Goal: Task Accomplishment & Management: Use online tool/utility

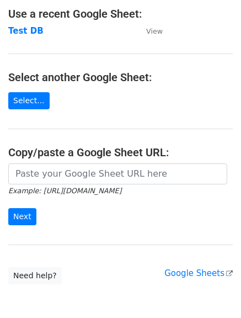
scroll to position [66, 0]
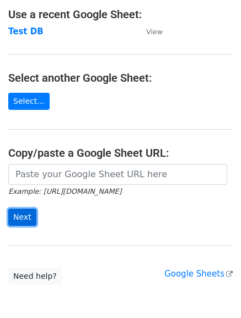
click at [22, 223] on input "Next" at bounding box center [22, 217] width 28 height 17
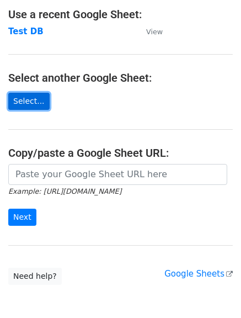
click at [29, 95] on link "Select..." at bounding box center [28, 101] width 41 height 17
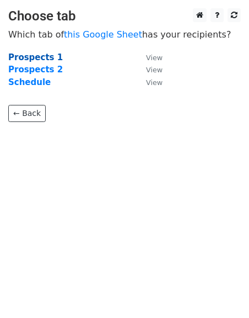
click at [23, 60] on strong "Prospects 1" at bounding box center [35, 57] width 55 height 10
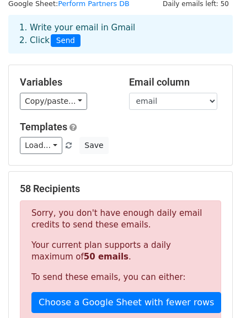
scroll to position [110, 0]
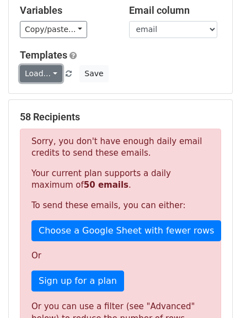
click at [50, 73] on link "Load..." at bounding box center [41, 73] width 42 height 17
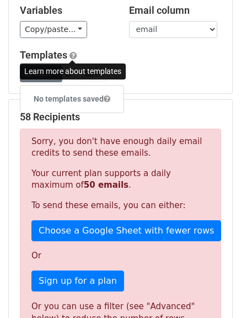
click at [71, 54] on span at bounding box center [73, 55] width 7 height 8
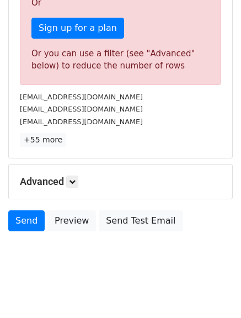
scroll to position [370, 0]
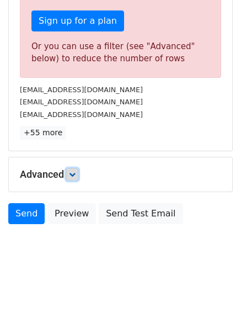
click at [76, 174] on icon at bounding box center [72, 174] width 7 height 7
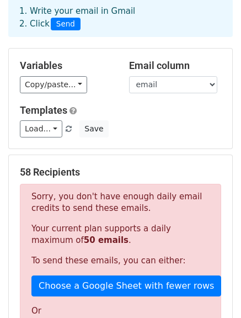
scroll to position [37, 0]
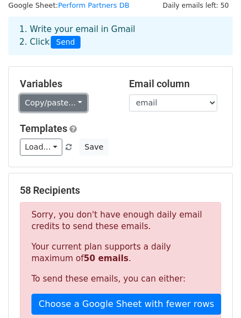
click at [72, 103] on link "Copy/paste..." at bounding box center [53, 102] width 67 height 17
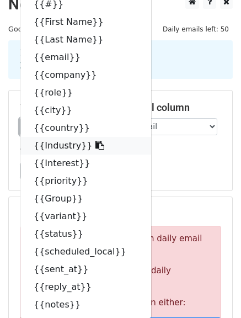
scroll to position [0, 0]
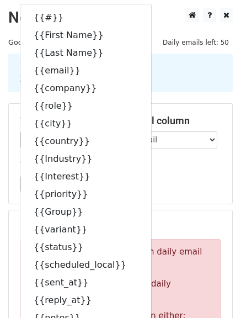
click at [174, 190] on div "Load... No templates saved Save" at bounding box center [121, 184] width 218 height 17
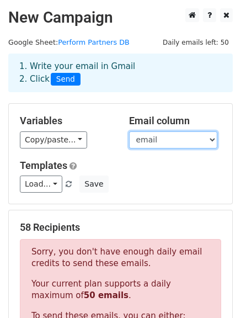
click at [211, 141] on select "# First Name Last Name email company role city country Industry Interest priori…" at bounding box center [173, 139] width 88 height 17
click at [150, 199] on div "Variables Copy/paste... {{#}} {{First Name}} {{Last Name}} {{email}} {{company}…" at bounding box center [121, 154] width 224 height 100
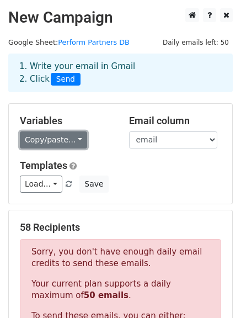
click at [73, 141] on link "Copy/paste..." at bounding box center [53, 139] width 67 height 17
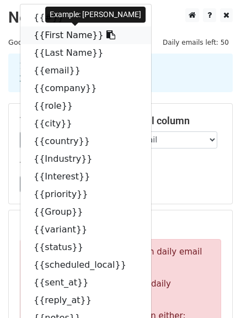
click at [68, 40] on link "{{First Name}}" at bounding box center [85, 35] width 131 height 18
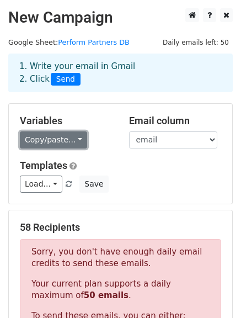
click at [71, 140] on link "Copy/paste..." at bounding box center [53, 139] width 67 height 17
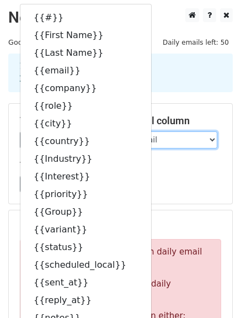
click at [179, 138] on select "# First Name Last Name email company role city country Industry Interest priori…" at bounding box center [173, 139] width 88 height 17
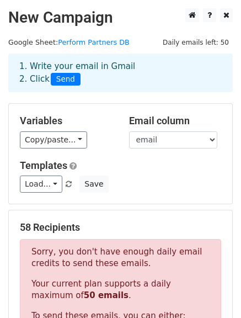
click at [178, 149] on div "Variables Copy/paste... {{#}} {{First Name}} {{Last Name}} {{email}} {{company}…" at bounding box center [121, 154] width 224 height 100
click at [180, 139] on select "# First Name Last Name email company role city country Industry Interest priori…" at bounding box center [173, 139] width 88 height 17
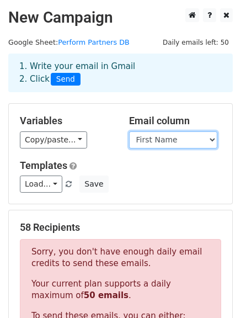
click at [129, 131] on select "# First Name Last Name email company role city country Industry Interest priori…" at bounding box center [173, 139] width 88 height 17
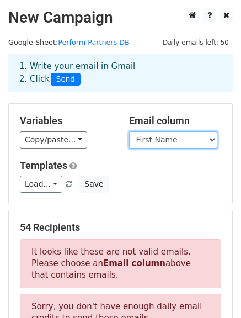
click at [180, 137] on select "# First Name Last Name email company role city country Industry Interest priori…" at bounding box center [173, 139] width 88 height 17
select select "email"
click at [129, 131] on select "# First Name Last Name email company role city country Industry Interest priori…" at bounding box center [173, 139] width 88 height 17
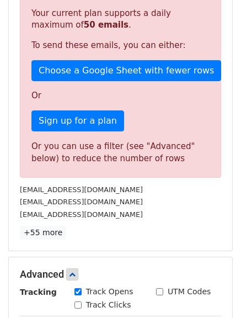
scroll to position [386, 0]
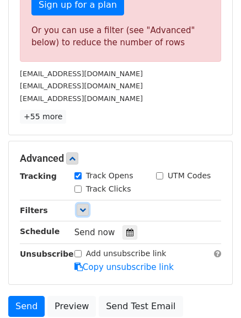
click at [82, 209] on icon at bounding box center [82, 209] width 7 height 7
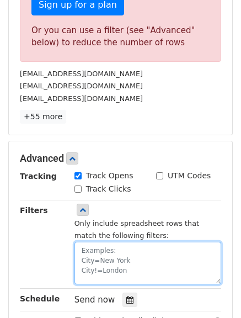
click at [88, 253] on textarea at bounding box center [148, 263] width 147 height 42
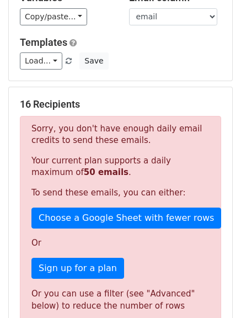
scroll to position [110, 0]
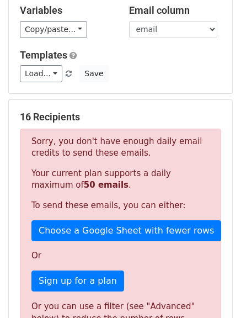
type textarea "Group=4"
click at [91, 116] on h5 "16 Recipients" at bounding box center [120, 117] width 201 height 12
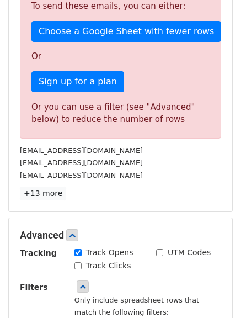
scroll to position [331, 0]
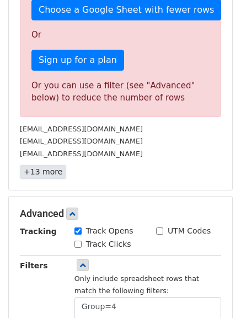
click at [45, 173] on link "+13 more" at bounding box center [43, 172] width 46 height 14
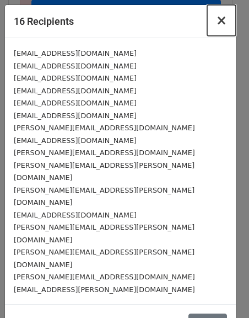
click at [222, 24] on span "×" at bounding box center [221, 20] width 11 height 15
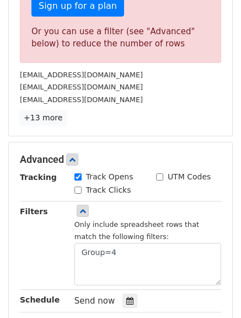
scroll to position [386, 0]
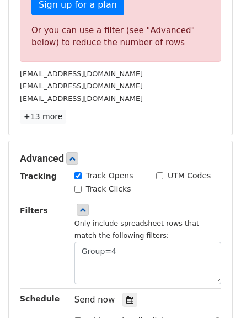
click at [77, 176] on input "Track Opens" at bounding box center [78, 175] width 7 height 7
checkbox input "false"
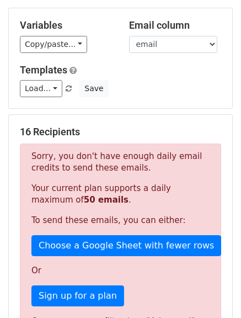
scroll to position [55, 0]
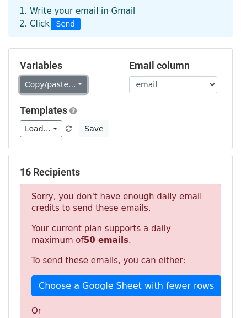
click at [74, 85] on link "Copy/paste..." at bounding box center [53, 84] width 67 height 17
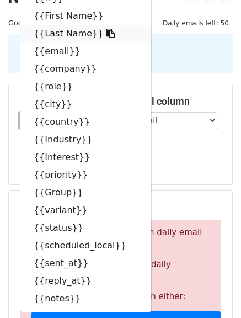
scroll to position [0, 0]
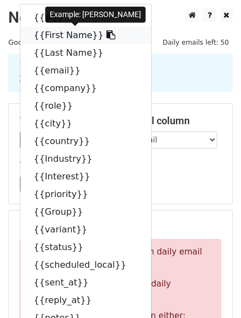
click at [53, 35] on link "{{First Name}}" at bounding box center [85, 35] width 131 height 18
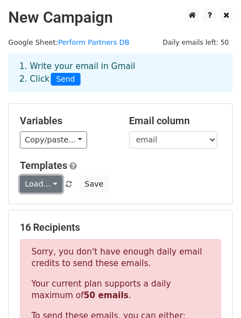
click at [43, 185] on link "Load..." at bounding box center [41, 184] width 42 height 17
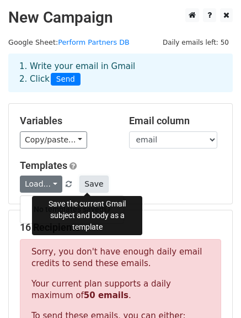
click at [84, 184] on button "Save" at bounding box center [93, 184] width 29 height 17
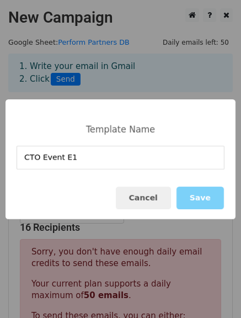
type input "CTO Event E1"
click at [204, 196] on button "Save" at bounding box center [200, 198] width 47 height 23
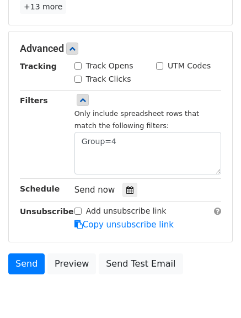
scroll to position [497, 0]
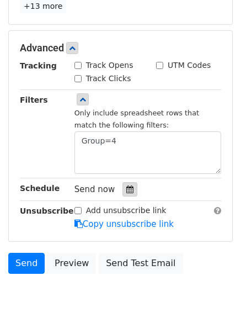
click at [126, 192] on icon at bounding box center [129, 189] width 7 height 8
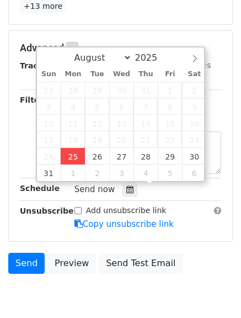
type input "2025-08-25 12:00"
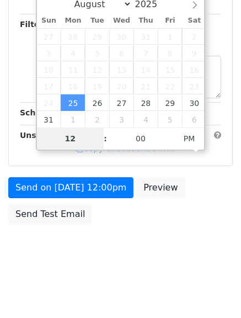
scroll to position [357, 0]
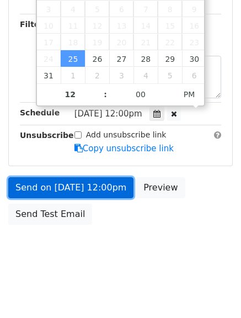
click at [97, 187] on link "Send on Aug 25 at 12:00pm" at bounding box center [70, 187] width 125 height 21
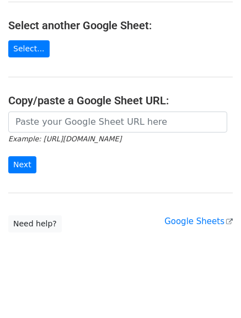
scroll to position [121, 0]
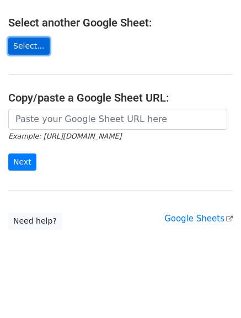
click at [28, 44] on link "Select..." at bounding box center [28, 46] width 41 height 17
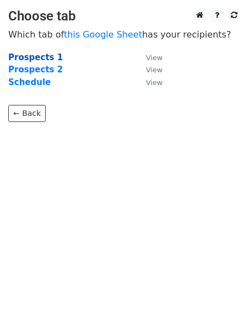
click at [32, 56] on strong "Prospects 1" at bounding box center [35, 57] width 55 height 10
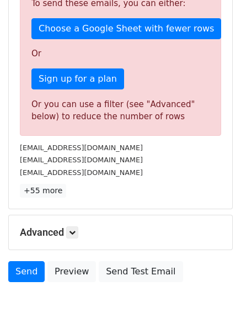
scroll to position [331, 0]
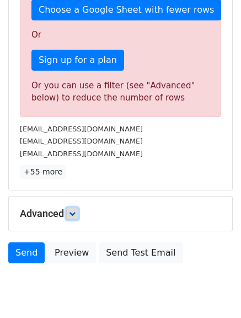
click at [76, 212] on icon at bounding box center [72, 213] width 7 height 7
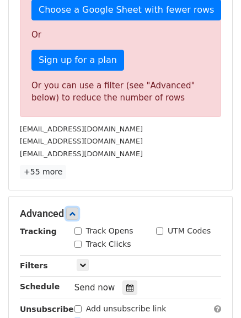
scroll to position [386, 0]
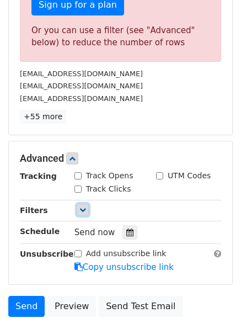
click at [79, 208] on icon at bounding box center [82, 209] width 7 height 7
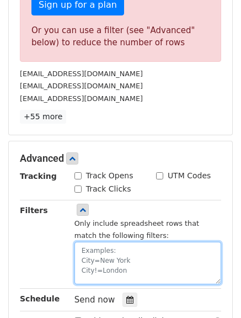
click at [82, 251] on textarea at bounding box center [148, 263] width 147 height 42
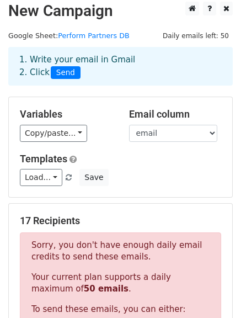
scroll to position [0, 0]
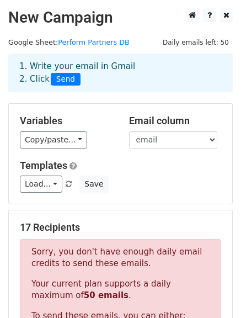
type textarea "Group=5"
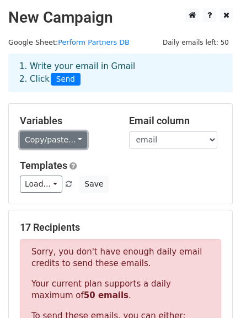
click at [71, 141] on link "Copy/paste..." at bounding box center [53, 139] width 67 height 17
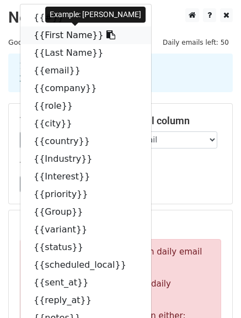
click at [107, 36] on icon at bounding box center [111, 34] width 9 height 9
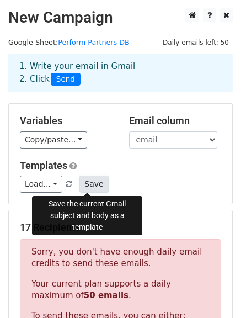
click at [88, 183] on button "Save" at bounding box center [93, 184] width 29 height 17
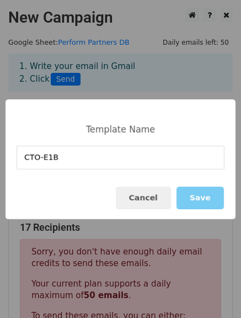
type input "CTO-E1B"
click at [209, 198] on button "Save" at bounding box center [200, 198] width 47 height 23
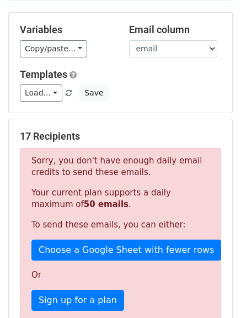
scroll to position [110, 0]
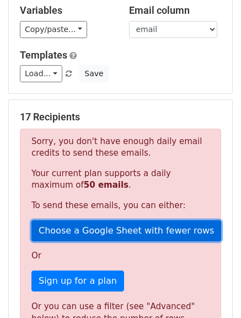
click at [75, 230] on link "Choose a Google Sheet with fewer rows" at bounding box center [126, 230] width 190 height 21
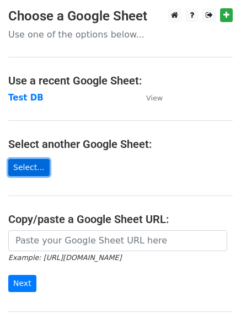
click at [29, 171] on link "Select..." at bounding box center [28, 167] width 41 height 17
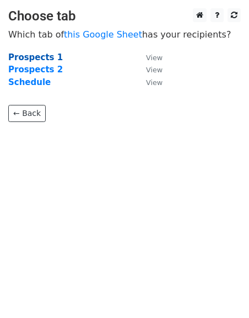
click at [38, 57] on strong "Prospects 1" at bounding box center [35, 57] width 55 height 10
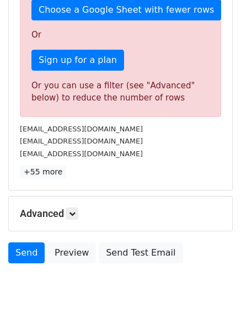
scroll to position [370, 0]
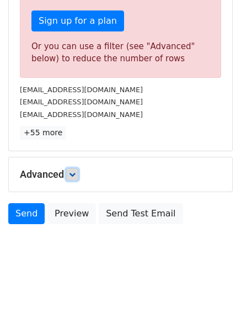
click at [76, 172] on icon at bounding box center [72, 174] width 7 height 7
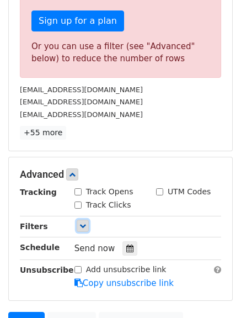
click at [79, 225] on icon at bounding box center [82, 225] width 7 height 7
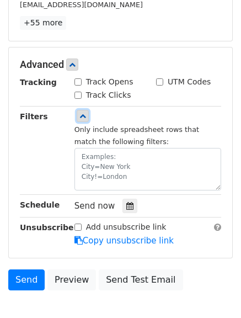
scroll to position [481, 0]
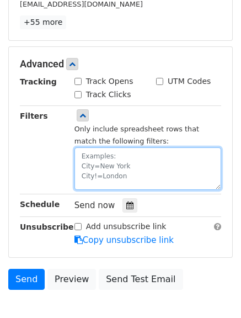
click at [101, 158] on textarea at bounding box center [148, 168] width 147 height 42
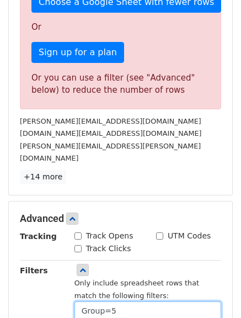
scroll to position [315, 0]
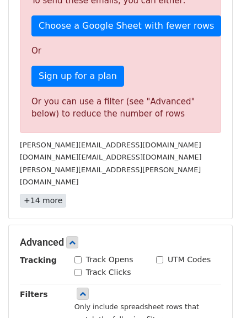
type textarea "Group=5"
click at [54, 194] on link "+14 more" at bounding box center [43, 201] width 46 height 14
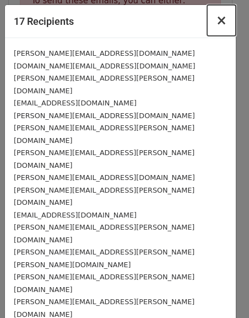
click at [225, 24] on span "×" at bounding box center [221, 20] width 11 height 15
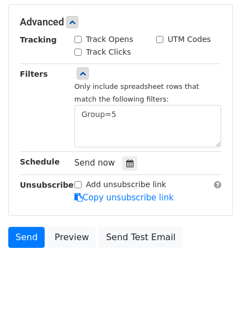
scroll to position [536, 0]
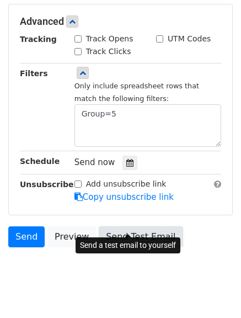
click at [141, 226] on link "Send Test Email" at bounding box center [141, 236] width 84 height 21
